Goal: Task Accomplishment & Management: Use online tool/utility

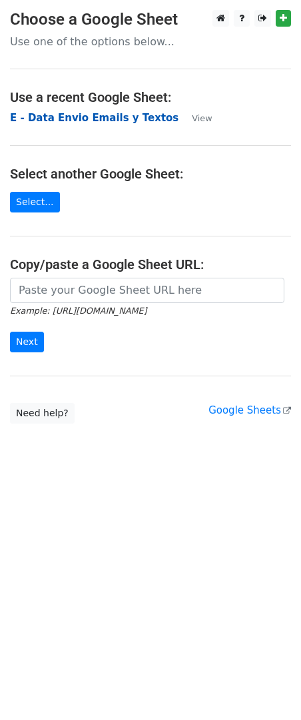
click at [97, 114] on strong "E - Data Envio Emails y Textos" at bounding box center [94, 118] width 169 height 12
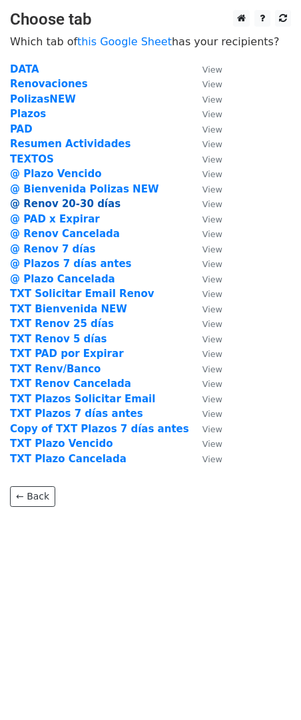
click at [95, 206] on strong "@ Renov 20-30 días" at bounding box center [65, 204] width 111 height 12
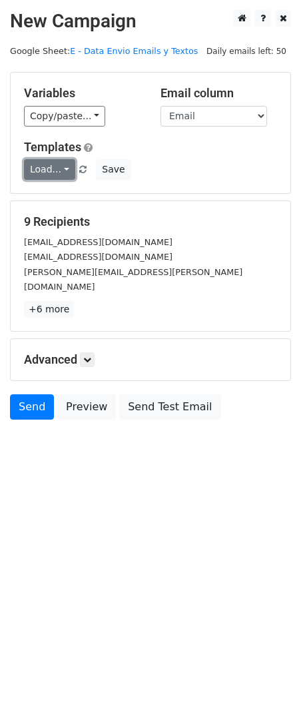
click at [45, 168] on link "Load..." at bounding box center [49, 169] width 51 height 21
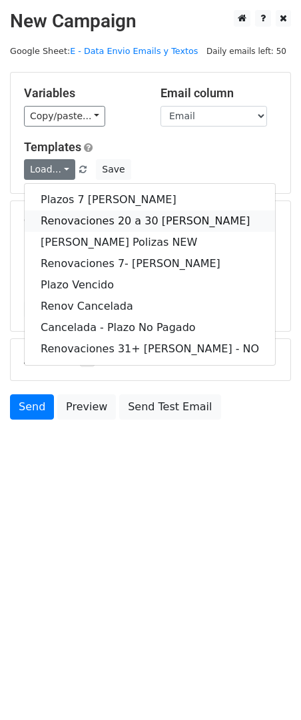
click at [124, 226] on link "Renovaciones 20 a 30 días" at bounding box center [150, 220] width 250 height 21
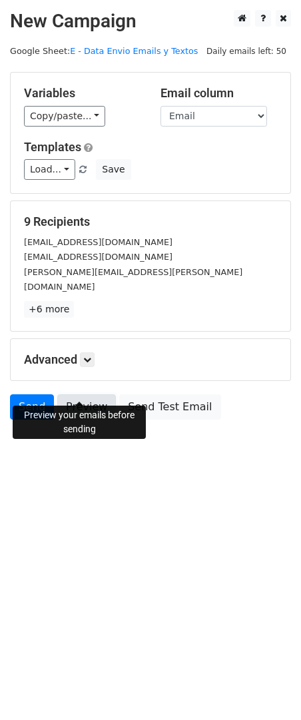
click at [73, 394] on link "Preview" at bounding box center [86, 406] width 59 height 25
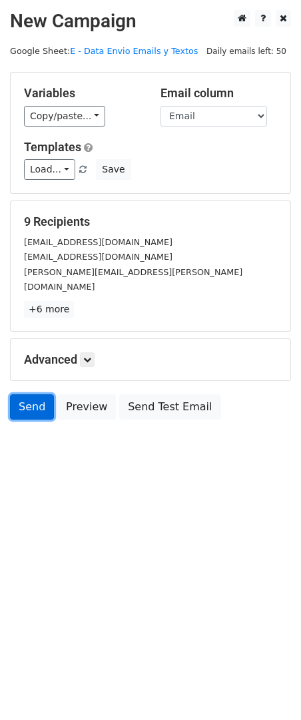
click at [35, 394] on link "Send" at bounding box center [32, 406] width 44 height 25
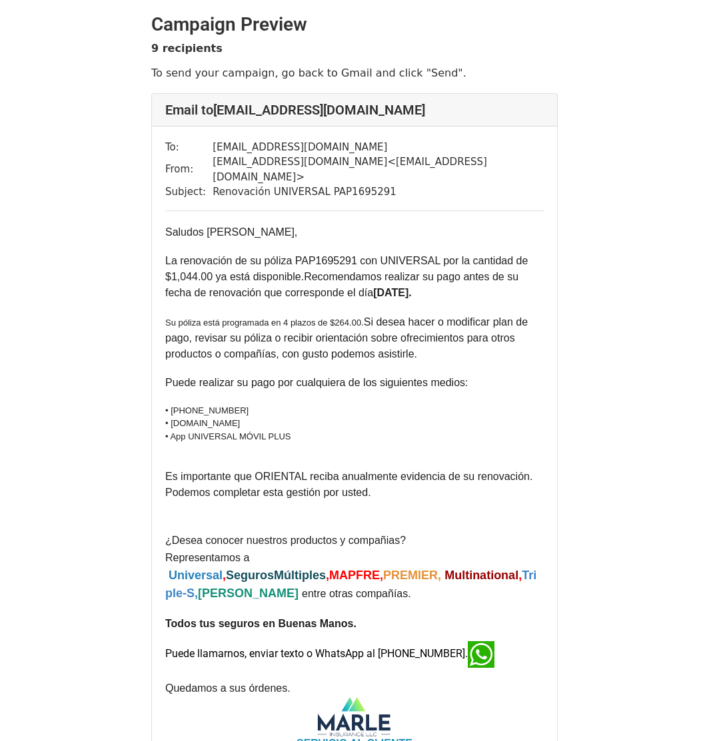
scroll to position [355, 0]
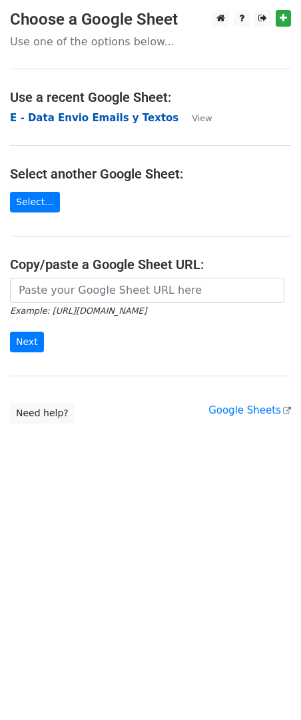
click at [42, 124] on strong "E - Data Envio Emails y Textos" at bounding box center [94, 118] width 169 height 12
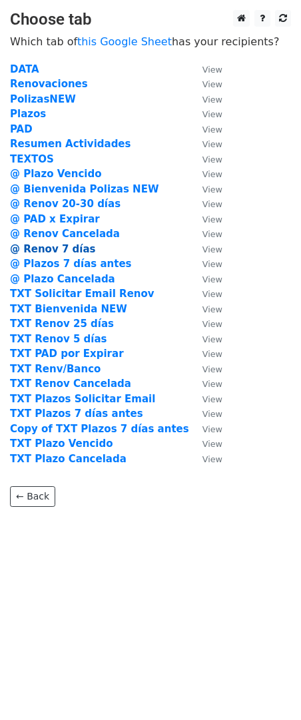
click at [71, 249] on strong "@ Renov 7 días" at bounding box center [53, 249] width 86 height 12
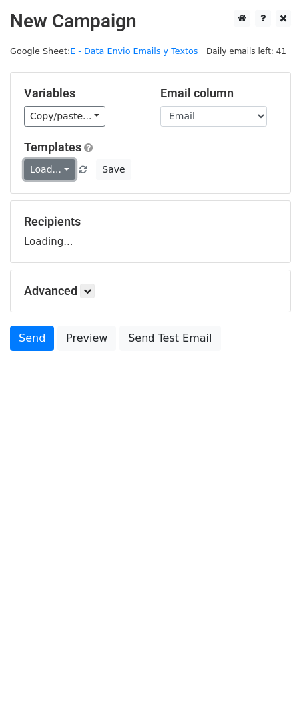
click at [55, 169] on link "Load..." at bounding box center [49, 169] width 51 height 21
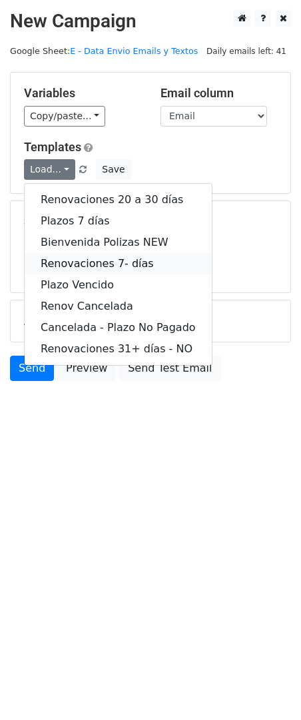
click at [123, 259] on link "Renovaciones 7- días" at bounding box center [118, 263] width 187 height 21
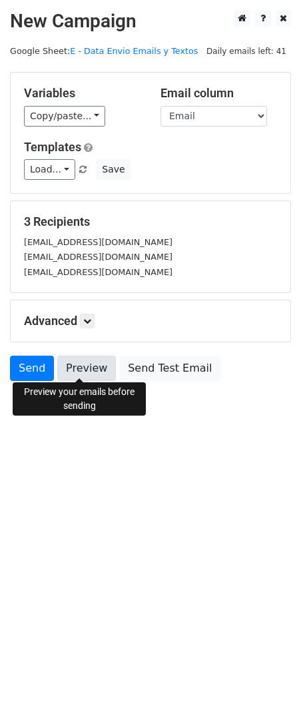
click at [81, 368] on link "Preview" at bounding box center [86, 368] width 59 height 25
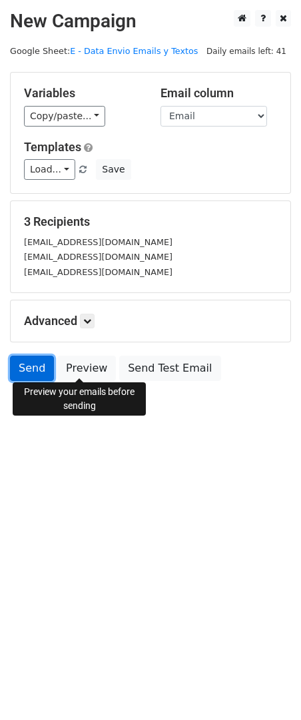
click at [29, 368] on link "Send" at bounding box center [32, 368] width 44 height 25
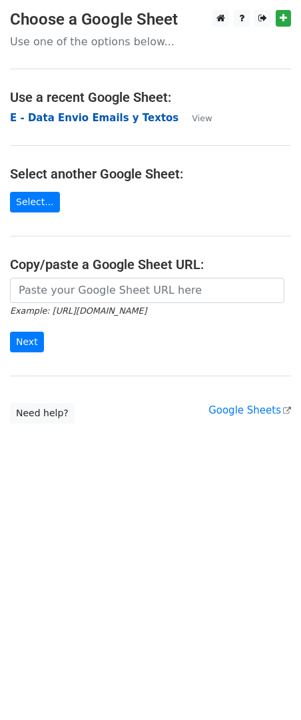
click at [110, 123] on strong "E - Data Envio Emails y Textos" at bounding box center [94, 118] width 169 height 12
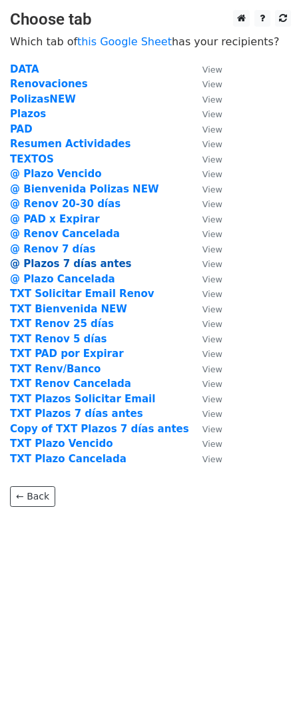
click at [103, 269] on strong "@ Plazos 7 días antes" at bounding box center [71, 264] width 122 height 12
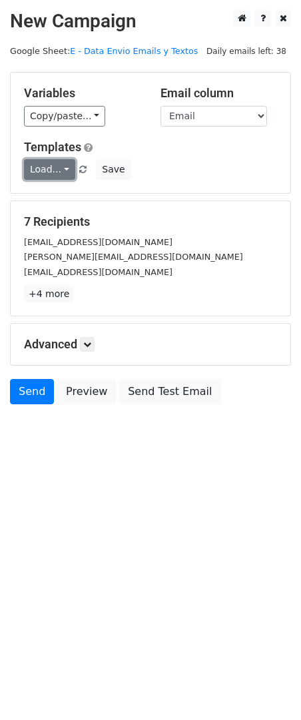
click at [55, 174] on link "Load..." at bounding box center [49, 169] width 51 height 21
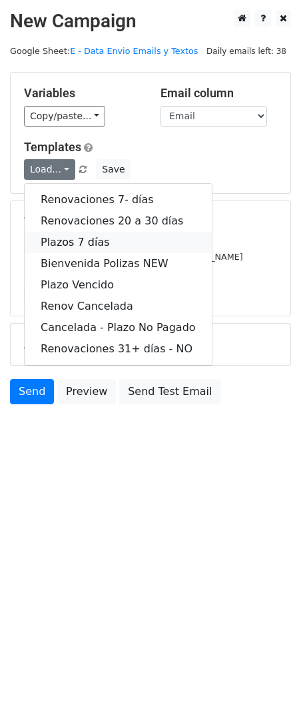
click at [92, 242] on link "Plazos 7 días" at bounding box center [118, 242] width 187 height 21
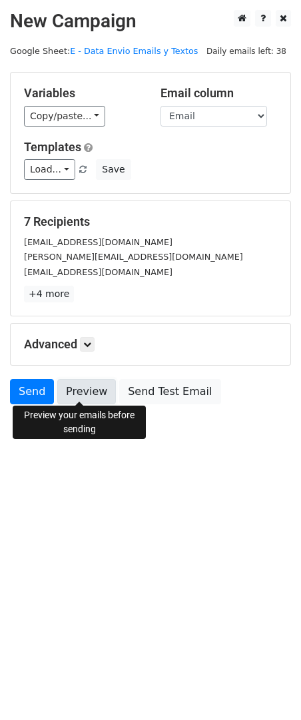
click at [92, 384] on link "Preview" at bounding box center [86, 391] width 59 height 25
click at [85, 396] on link "Preview" at bounding box center [86, 391] width 59 height 25
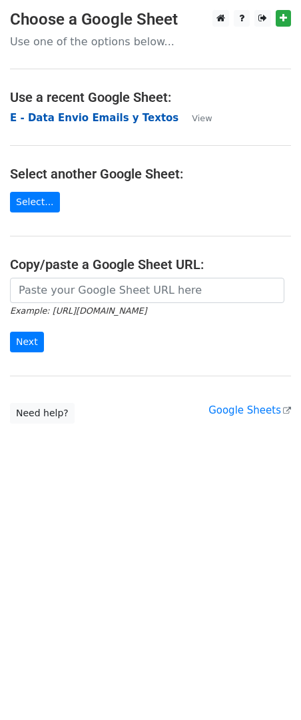
click at [57, 115] on strong "E - Data Envio Emails y Textos" at bounding box center [94, 118] width 169 height 12
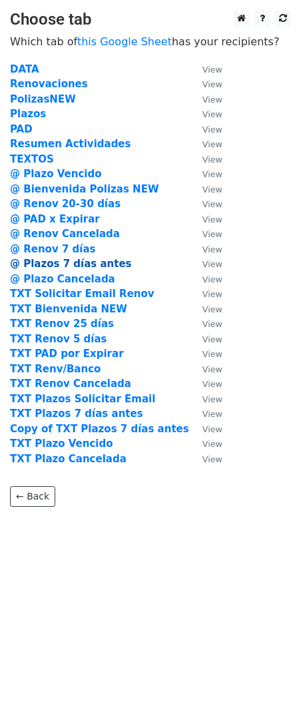
click at [72, 264] on strong "@ Plazos 7 días antes" at bounding box center [71, 264] width 122 height 12
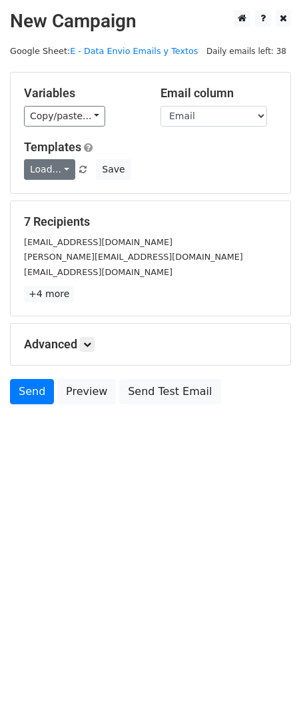
click at [49, 170] on link "Load..." at bounding box center [49, 169] width 51 height 21
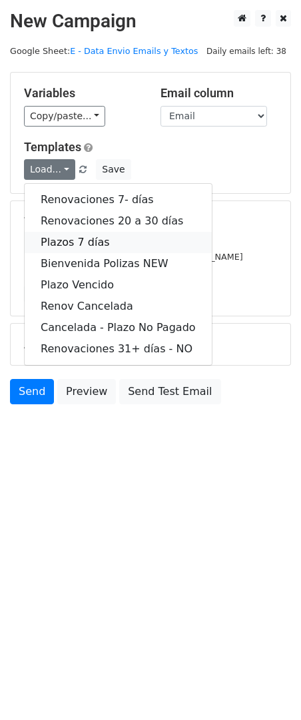
click at [100, 244] on link "Plazos 7 días" at bounding box center [118, 242] width 187 height 21
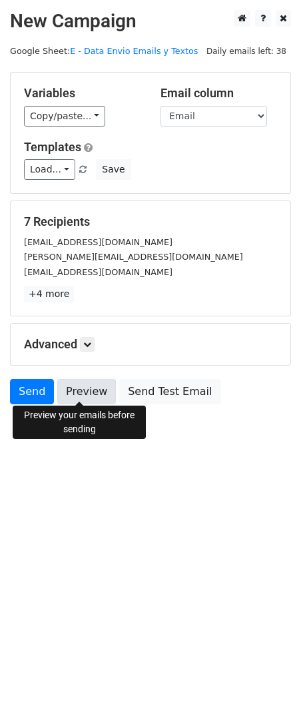
click at [83, 389] on link "Preview" at bounding box center [86, 391] width 59 height 25
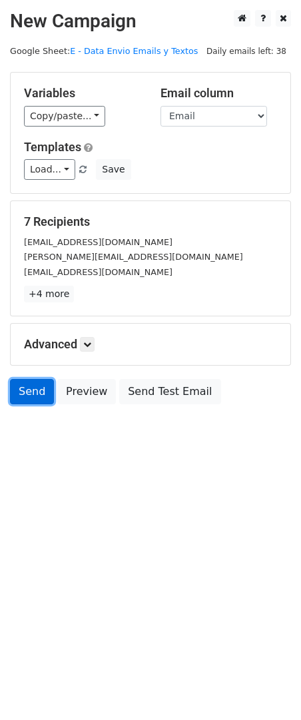
click at [39, 392] on link "Send" at bounding box center [32, 391] width 44 height 25
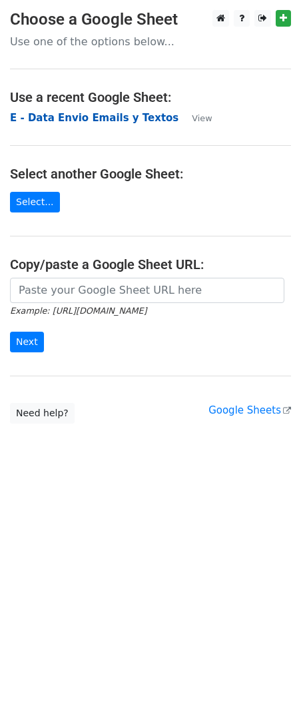
click at [52, 115] on strong "E - Data Envio Emails y Textos" at bounding box center [94, 118] width 169 height 12
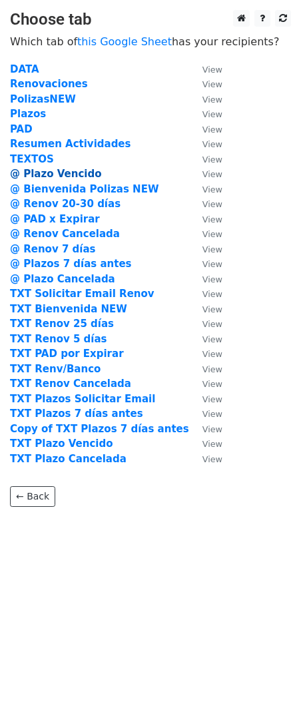
click at [71, 174] on strong "@ Plazo Vencido" at bounding box center [55, 174] width 91 height 12
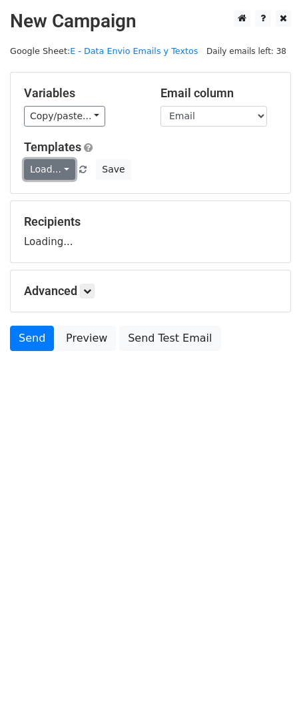
click at [62, 165] on link "Load..." at bounding box center [49, 169] width 51 height 21
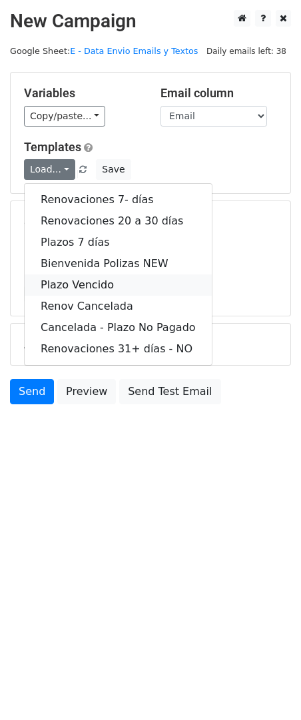
click at [107, 289] on link "Plazo Vencido" at bounding box center [118, 284] width 187 height 21
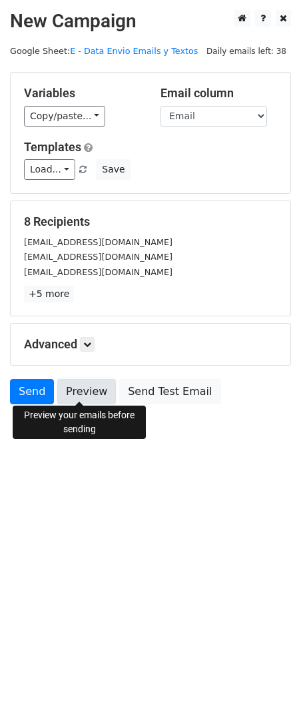
click at [87, 398] on link "Preview" at bounding box center [86, 391] width 59 height 25
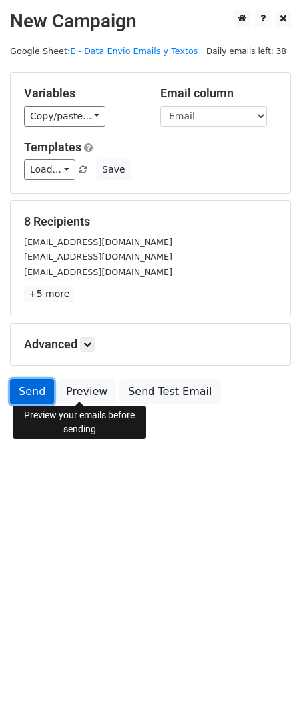
click at [25, 386] on link "Send" at bounding box center [32, 391] width 44 height 25
